Goal: Navigation & Orientation: Find specific page/section

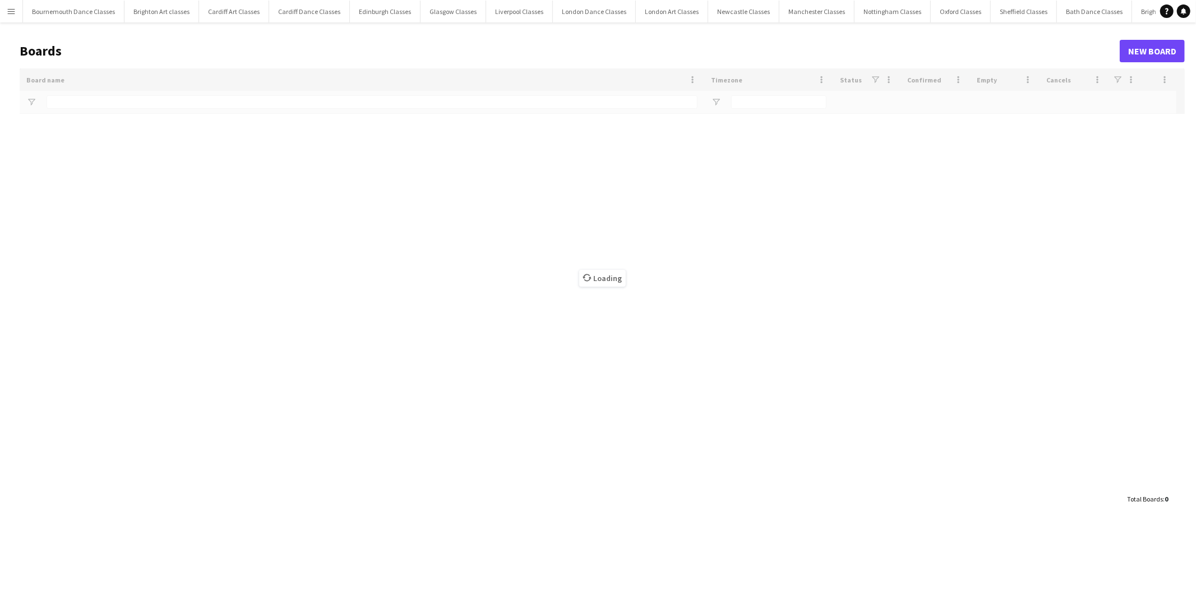
type input "*******"
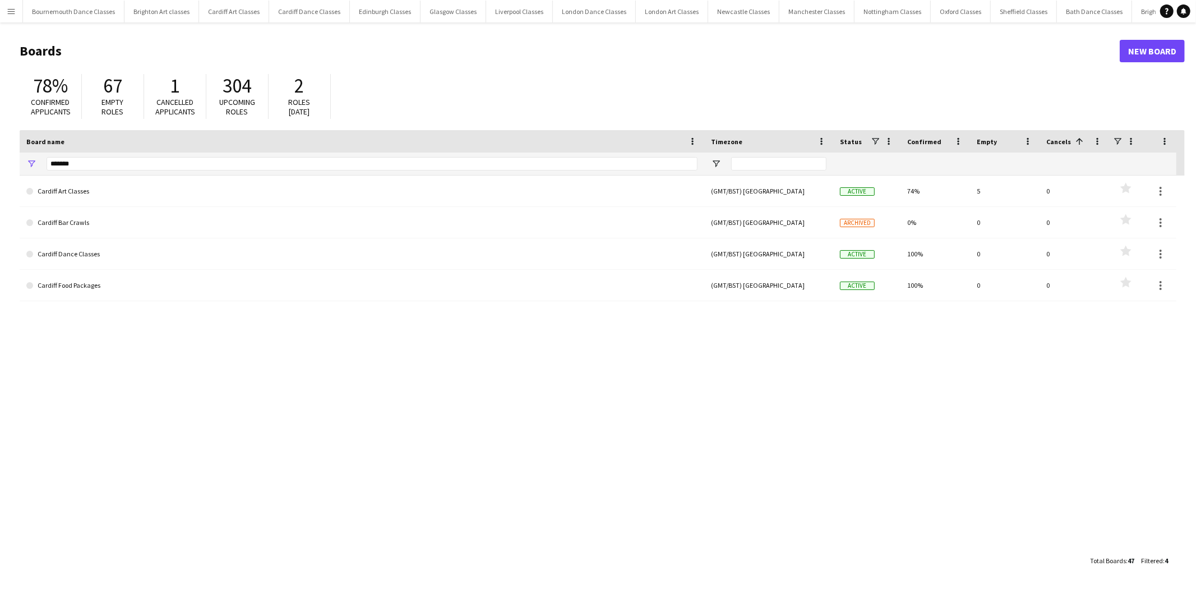
click at [3, 8] on button "Menu" at bounding box center [11, 11] width 22 height 22
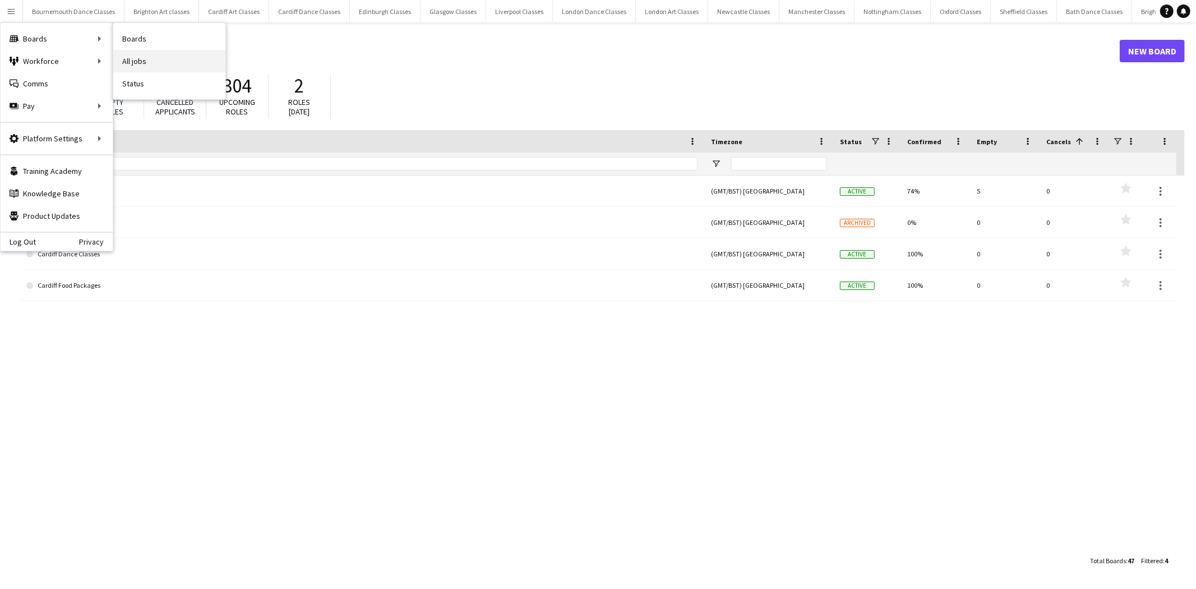
click at [170, 60] on link "All jobs" at bounding box center [169, 61] width 112 height 22
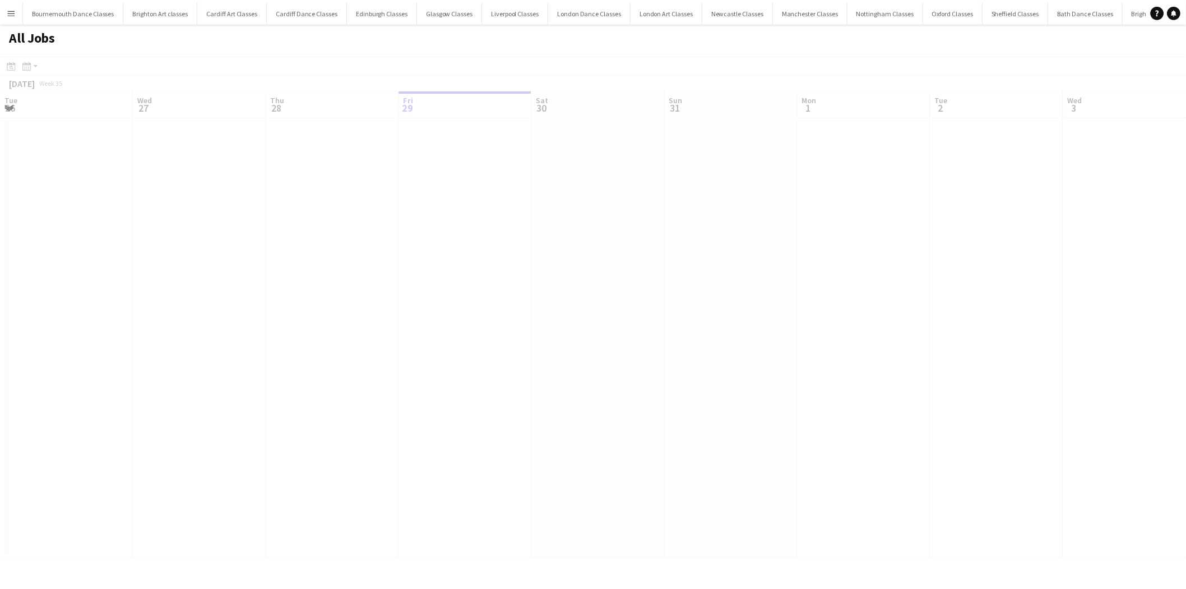
scroll to position [0, 267]
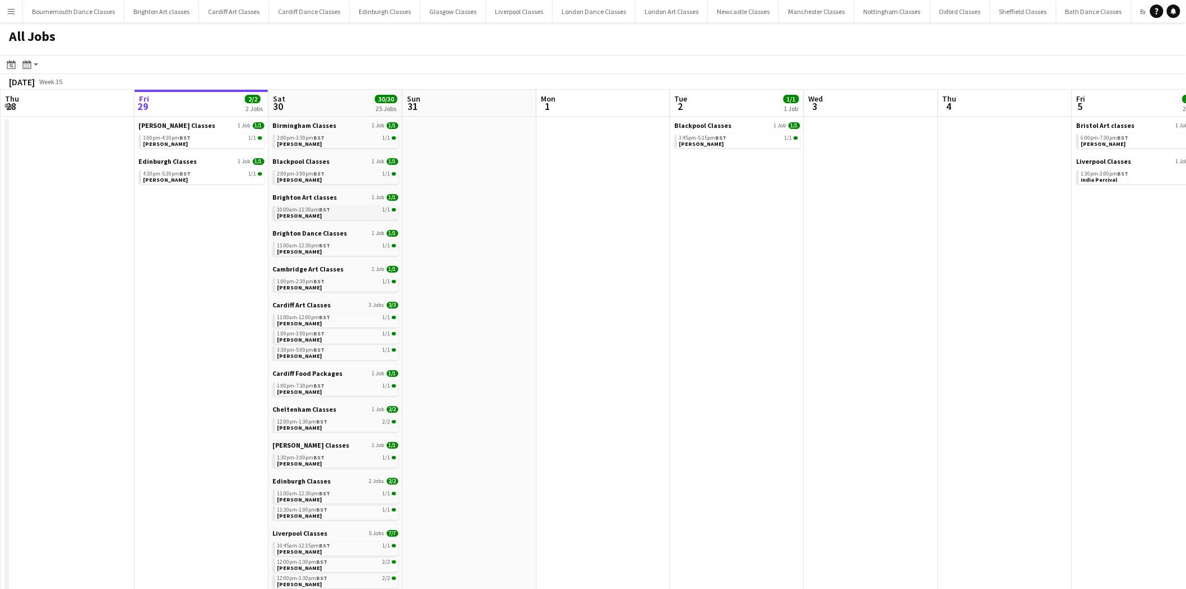
click at [331, 215] on link "10:00am-11:30am BST 1/1 Natalie Horne" at bounding box center [337, 212] width 119 height 13
click at [340, 176] on link "2:00pm-3:00pm BST 1/1 Darren Loudon" at bounding box center [337, 176] width 119 height 13
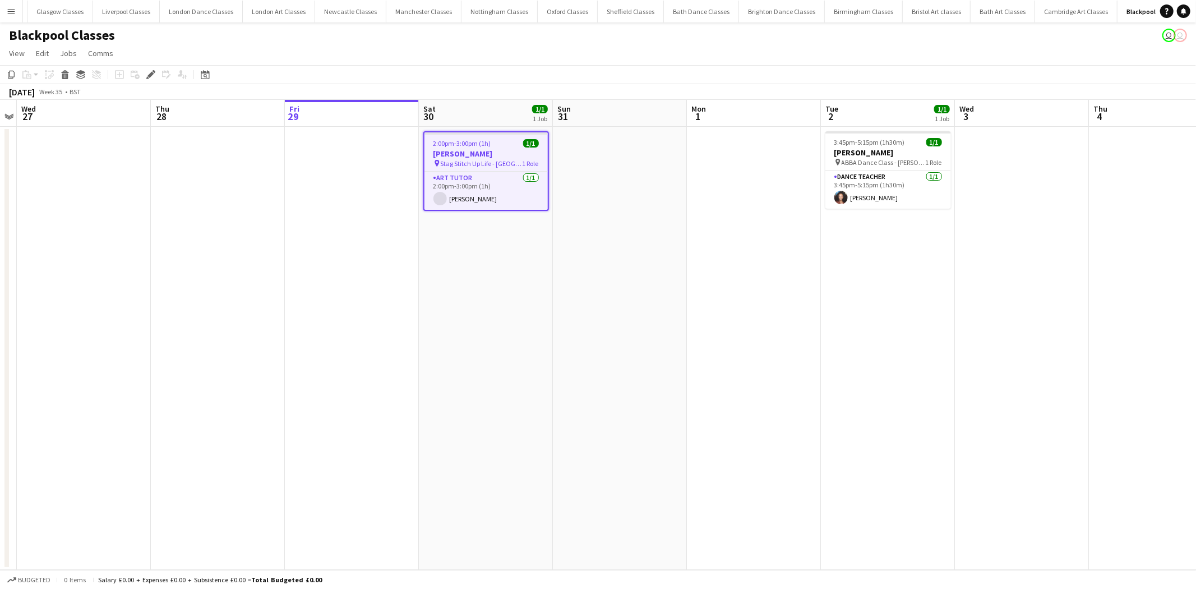
scroll to position [0, 397]
